Goal: Information Seeking & Learning: Learn about a topic

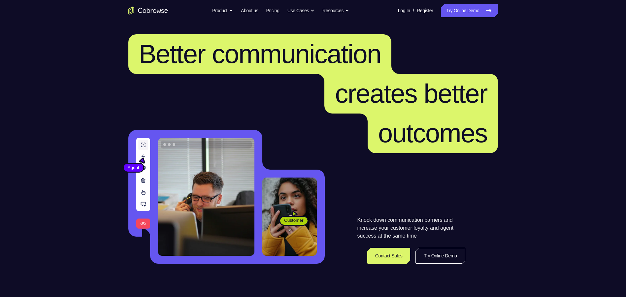
click at [438, 257] on link "Try Online Demo" at bounding box center [439, 256] width 49 height 16
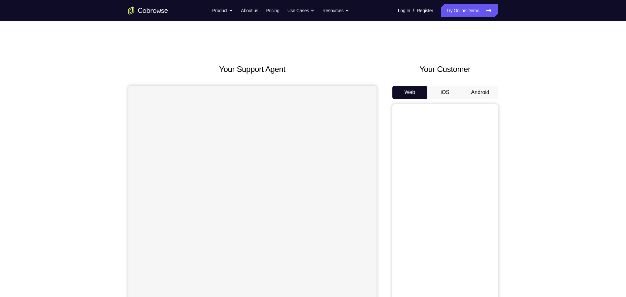
click at [481, 88] on button "Android" at bounding box center [479, 92] width 35 height 13
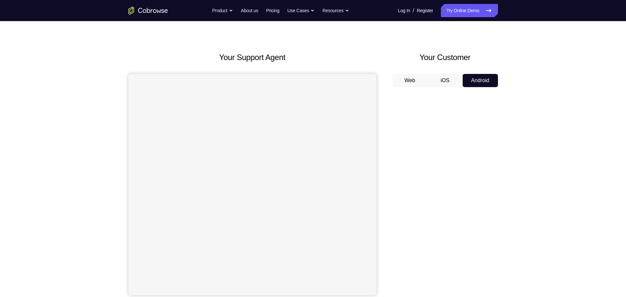
scroll to position [33, 0]
